Goal: Transaction & Acquisition: Book appointment/travel/reservation

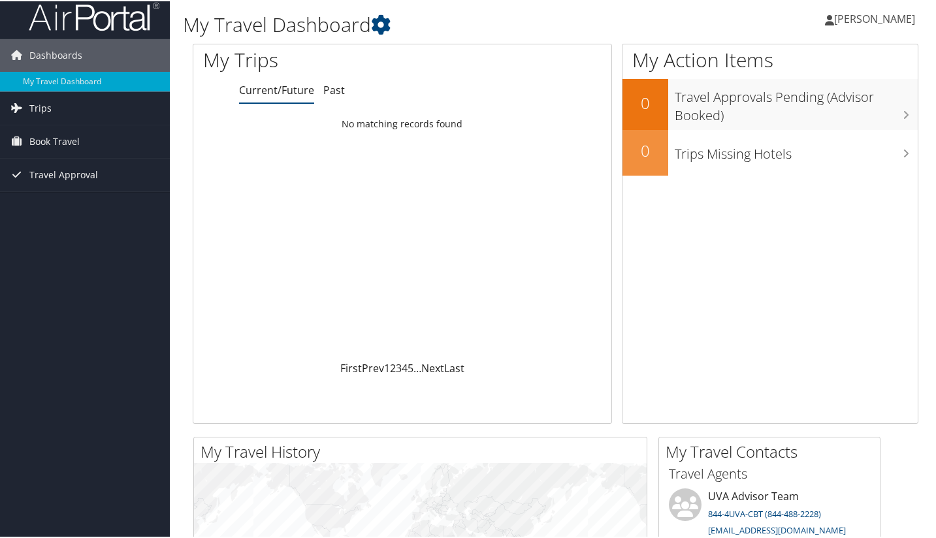
scroll to position [10, 0]
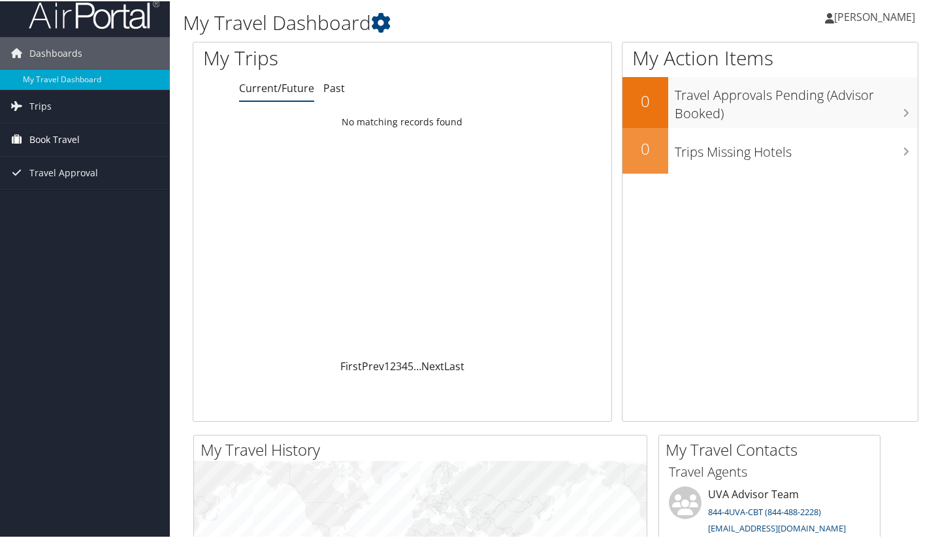
click at [76, 142] on span "Book Travel" at bounding box center [54, 138] width 50 height 33
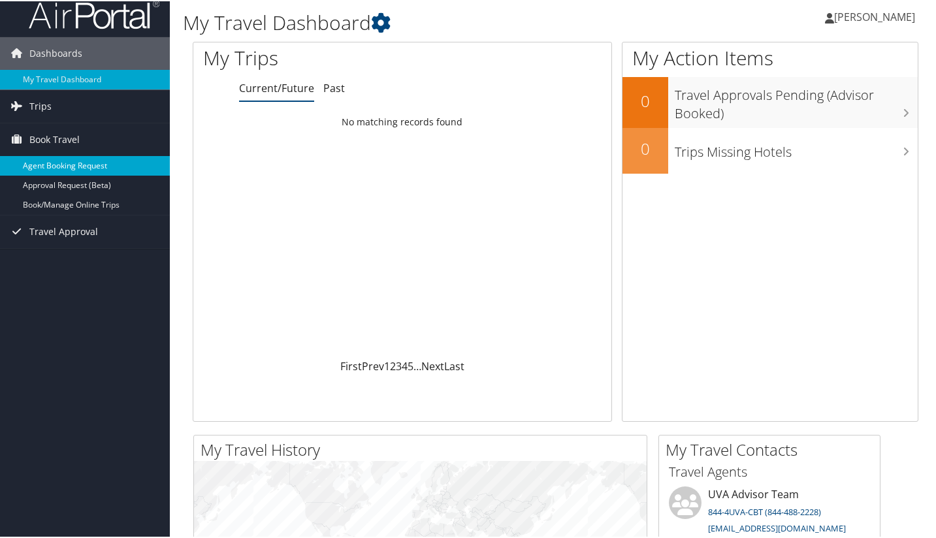
click at [73, 164] on link "Agent Booking Request" at bounding box center [85, 165] width 170 height 20
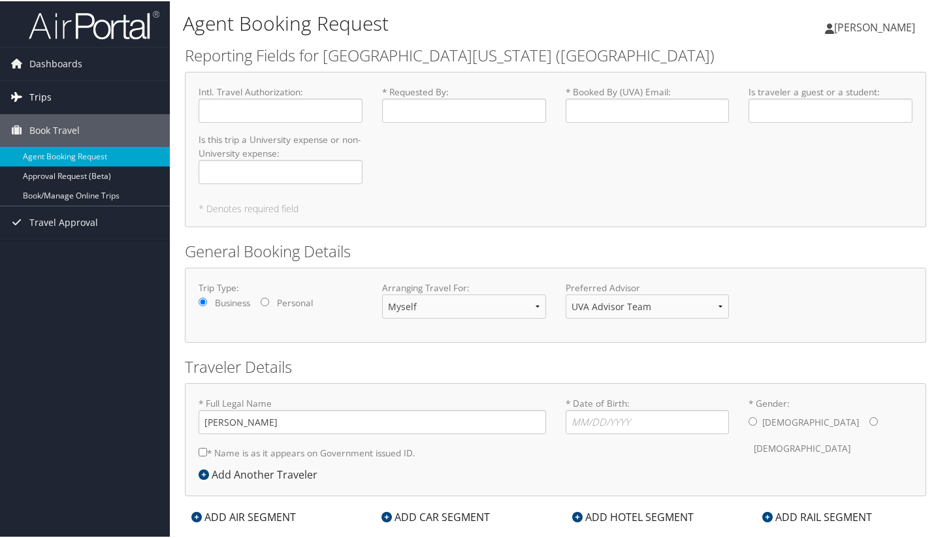
click at [74, 92] on link "Trips" at bounding box center [85, 96] width 170 height 33
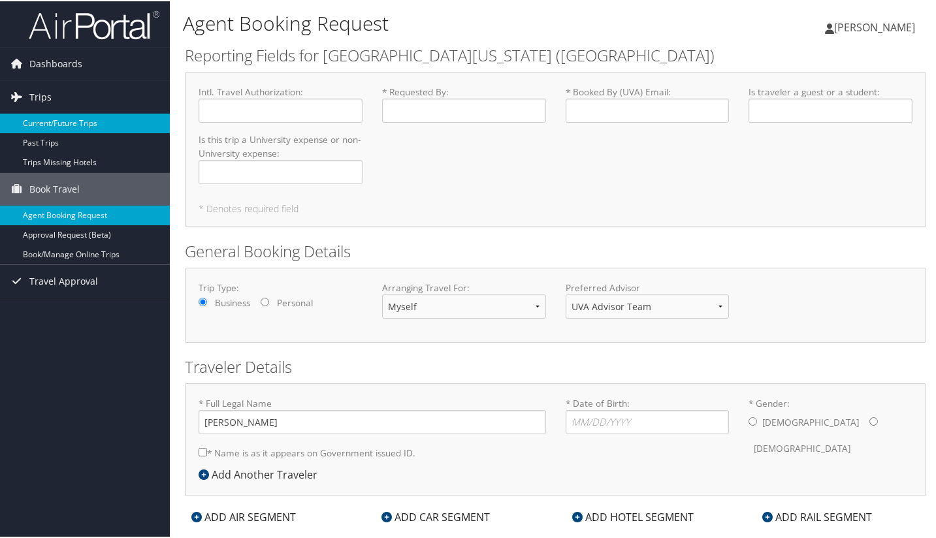
click at [67, 118] on link "Current/Future Trips" at bounding box center [85, 122] width 170 height 20
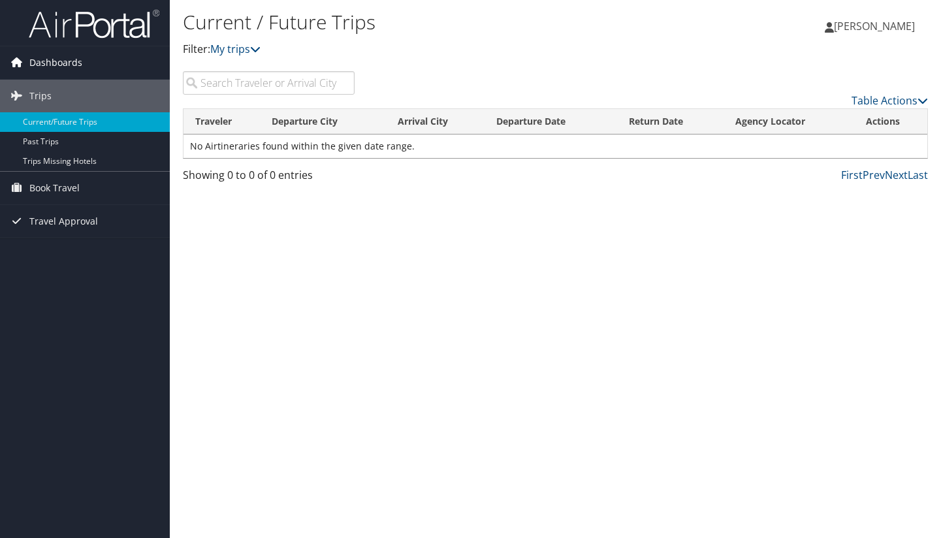
click at [61, 74] on span "Dashboards" at bounding box center [55, 62] width 53 height 33
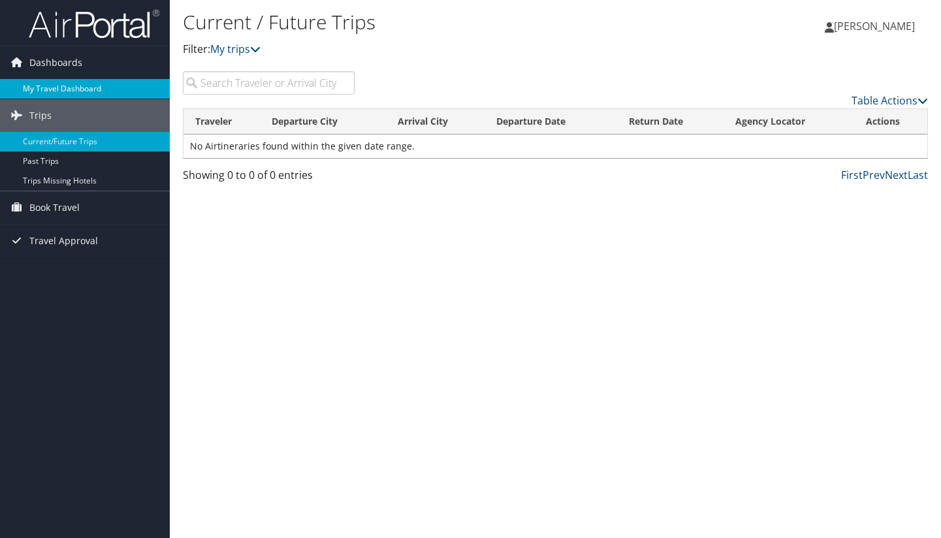
click at [59, 93] on link "My Travel Dashboard" at bounding box center [85, 89] width 170 height 20
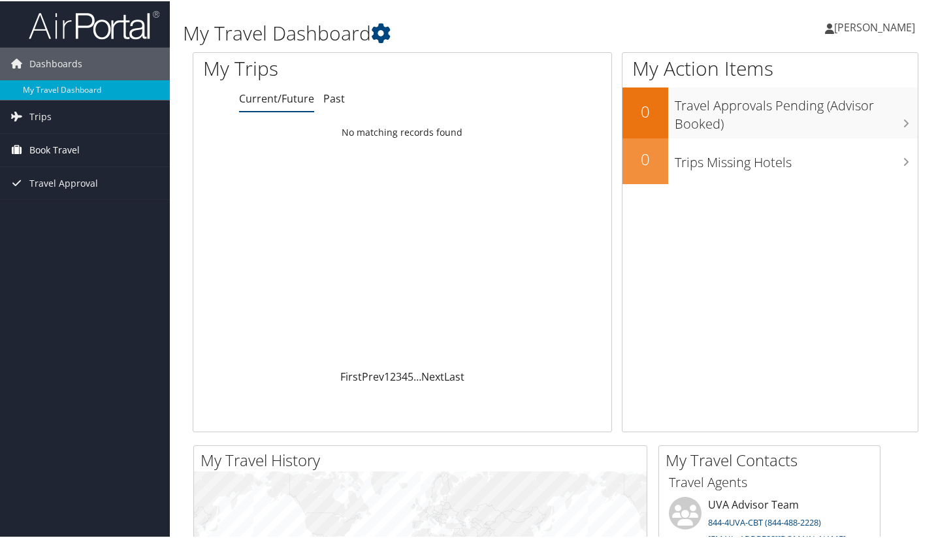
click at [33, 152] on span "Book Travel" at bounding box center [54, 149] width 50 height 33
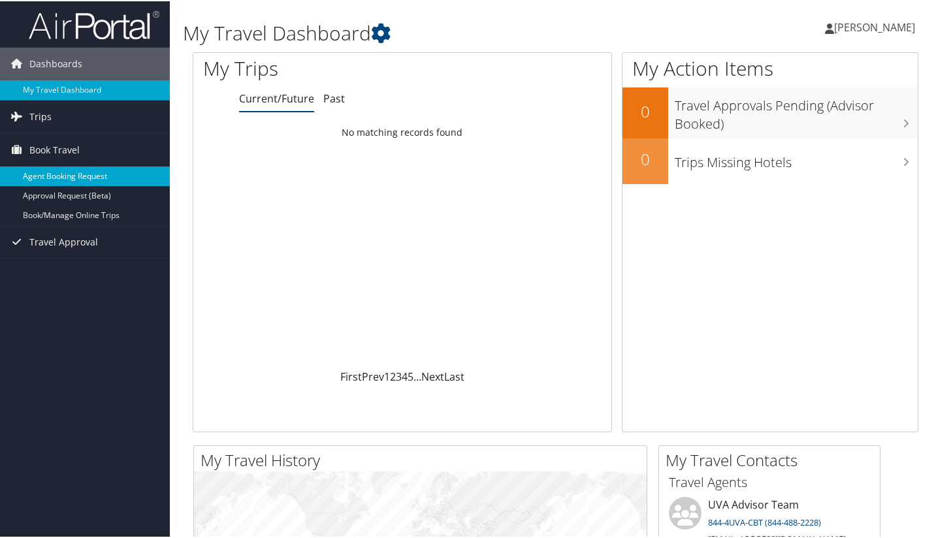
click at [33, 175] on link "Agent Booking Request" at bounding box center [85, 175] width 170 height 20
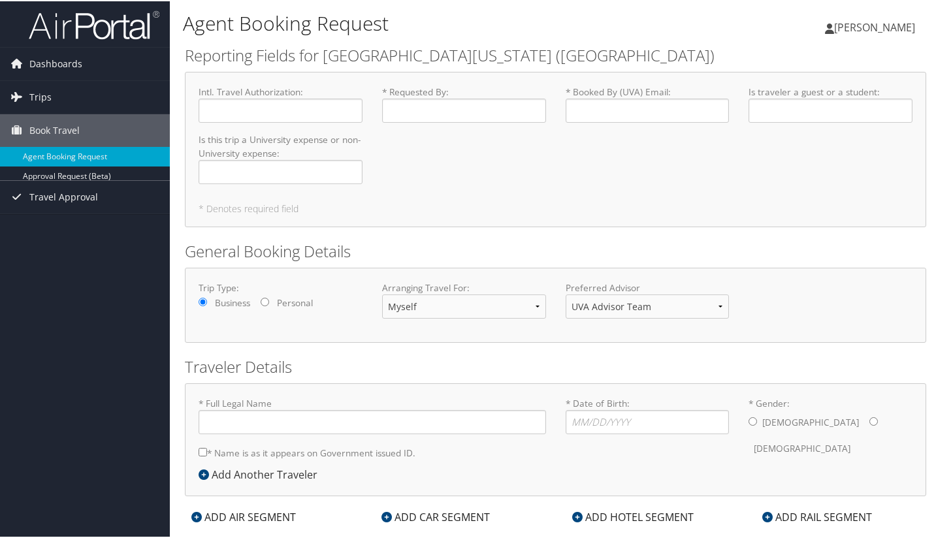
type input "Samuel Rosenblum"
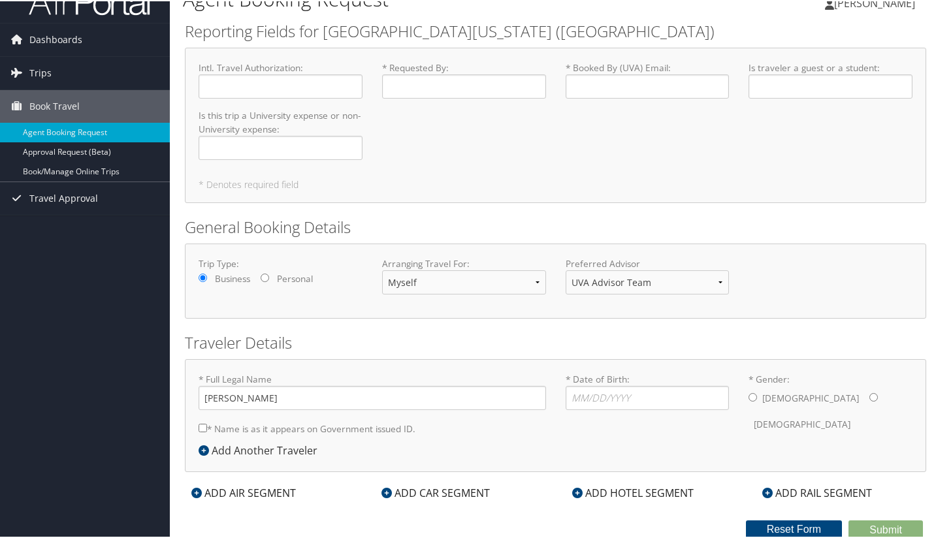
scroll to position [24, 0]
click at [208, 492] on div "ADD AIR SEGMENT" at bounding box center [244, 493] width 118 height 16
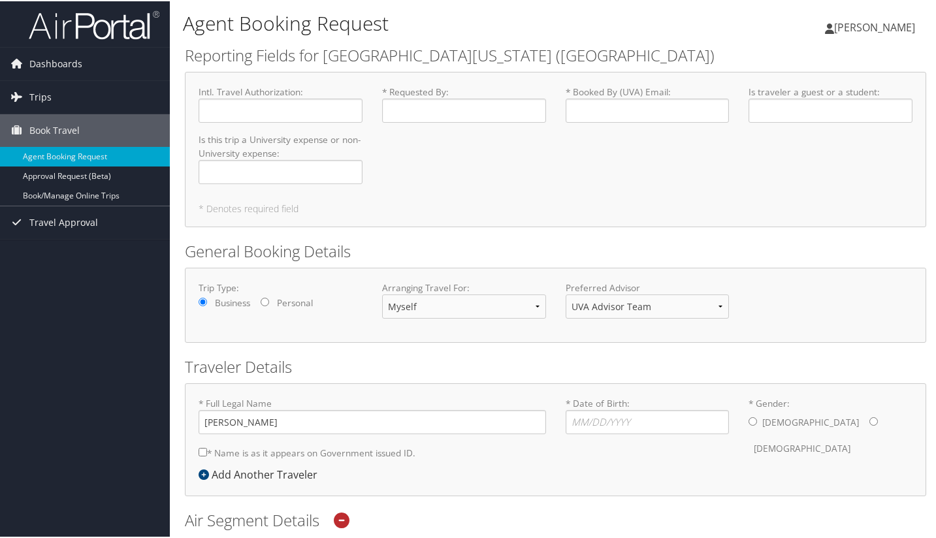
scroll to position [0, 0]
click at [863, 30] on span "Samuel Rosenblum" at bounding box center [874, 26] width 81 height 14
click at [775, 221] on link "Sign Out" at bounding box center [840, 213] width 146 height 22
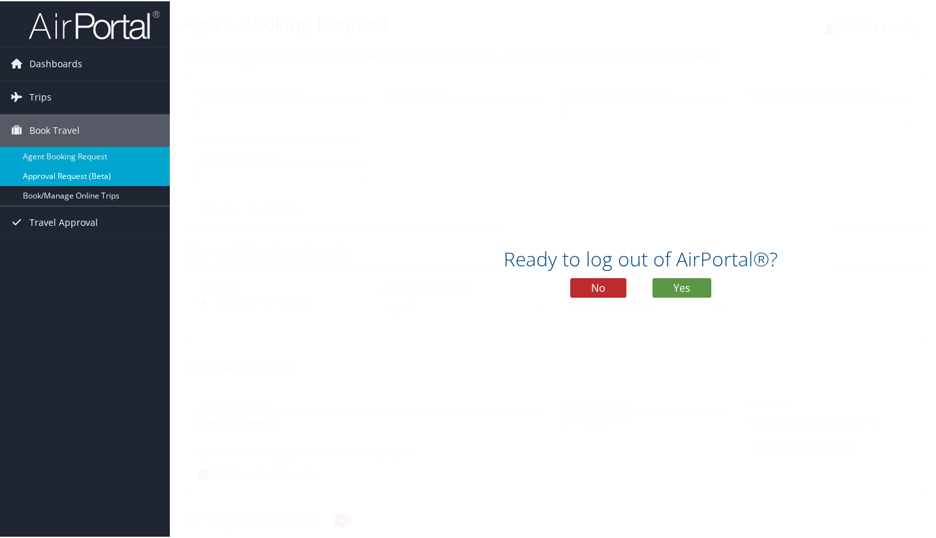
click at [112, 172] on link "Approval Request (Beta)" at bounding box center [85, 175] width 170 height 20
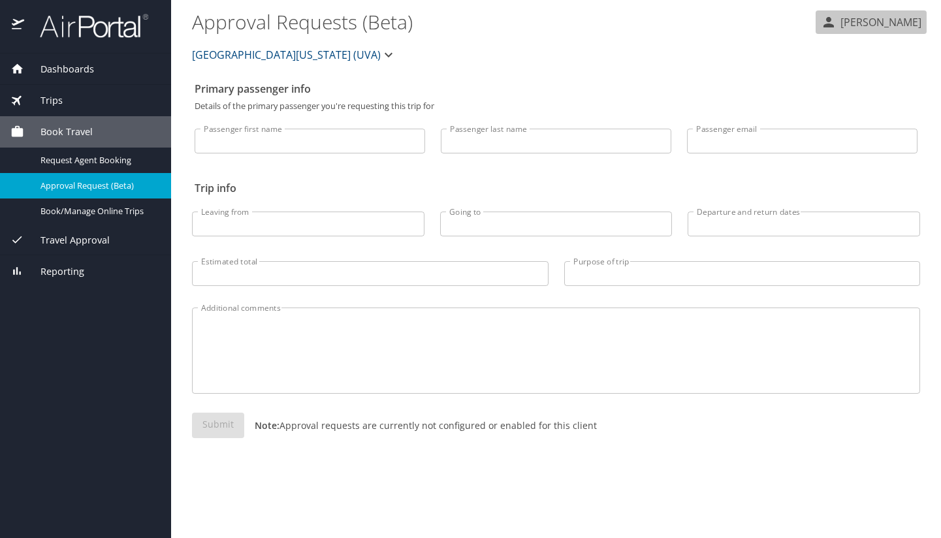
click at [853, 18] on p "Samuel Rosenblum" at bounding box center [879, 22] width 85 height 16
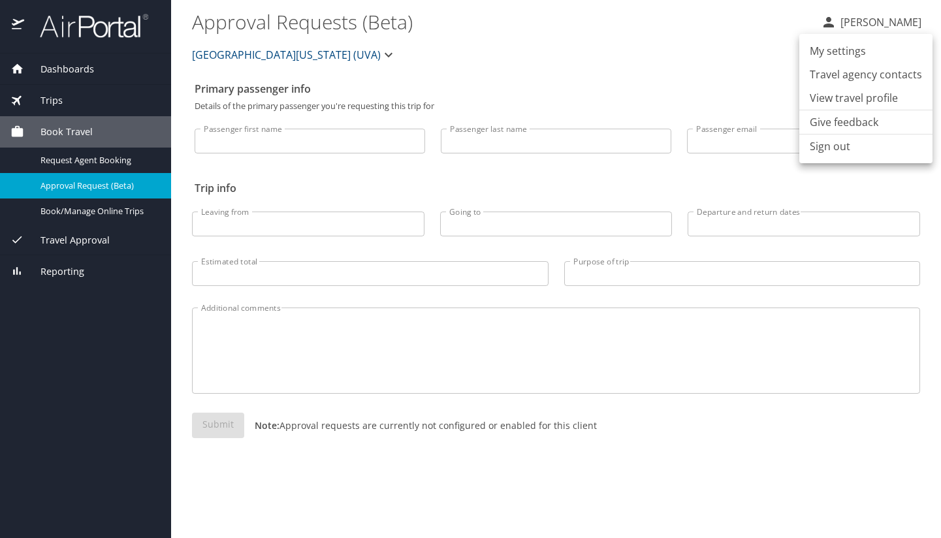
click at [820, 149] on li "Sign out" at bounding box center [865, 147] width 133 height 24
